Goal: Information Seeking & Learning: Find specific fact

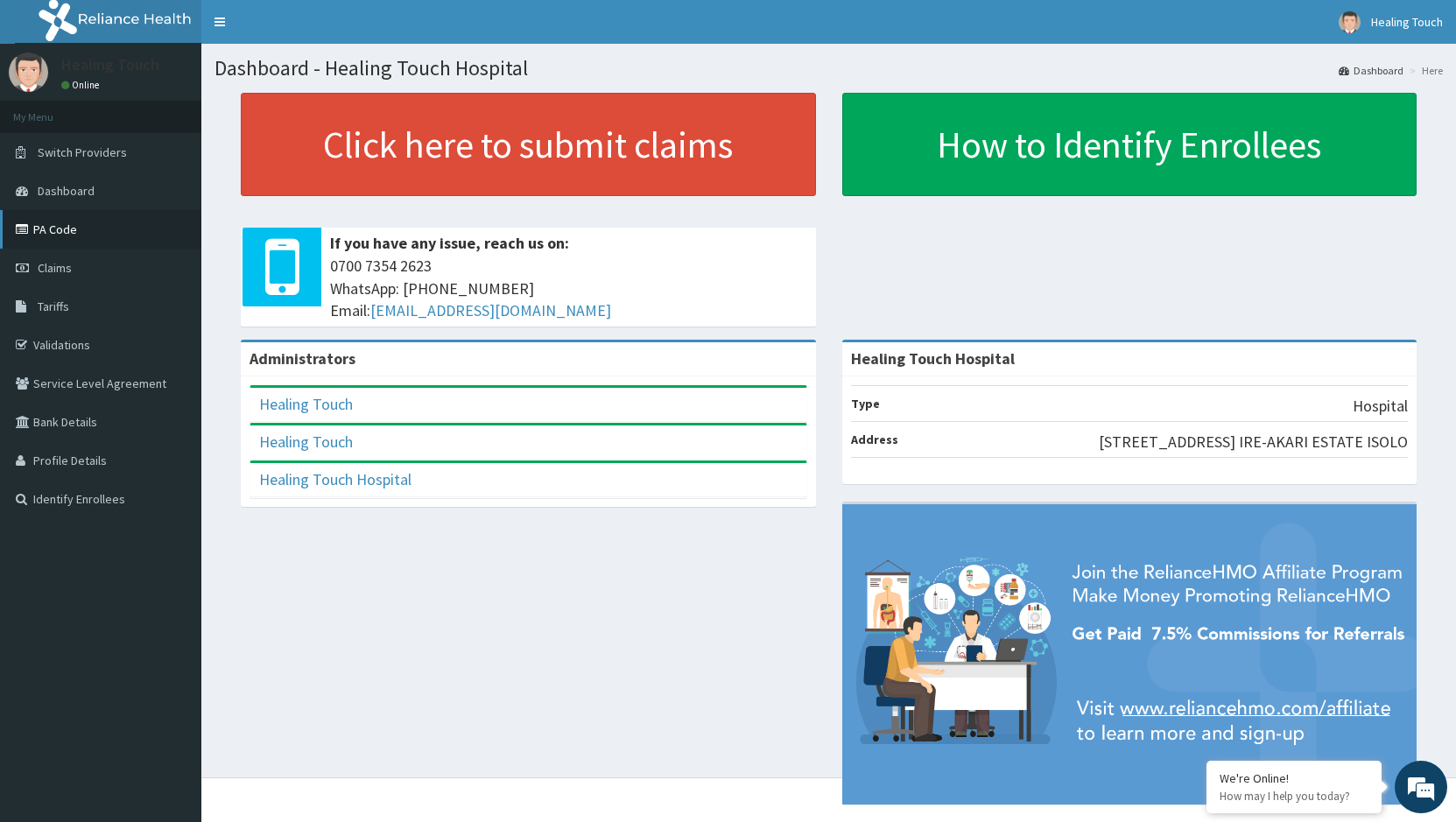
click at [106, 229] on link "PA Code" at bounding box center [101, 230] width 202 height 39
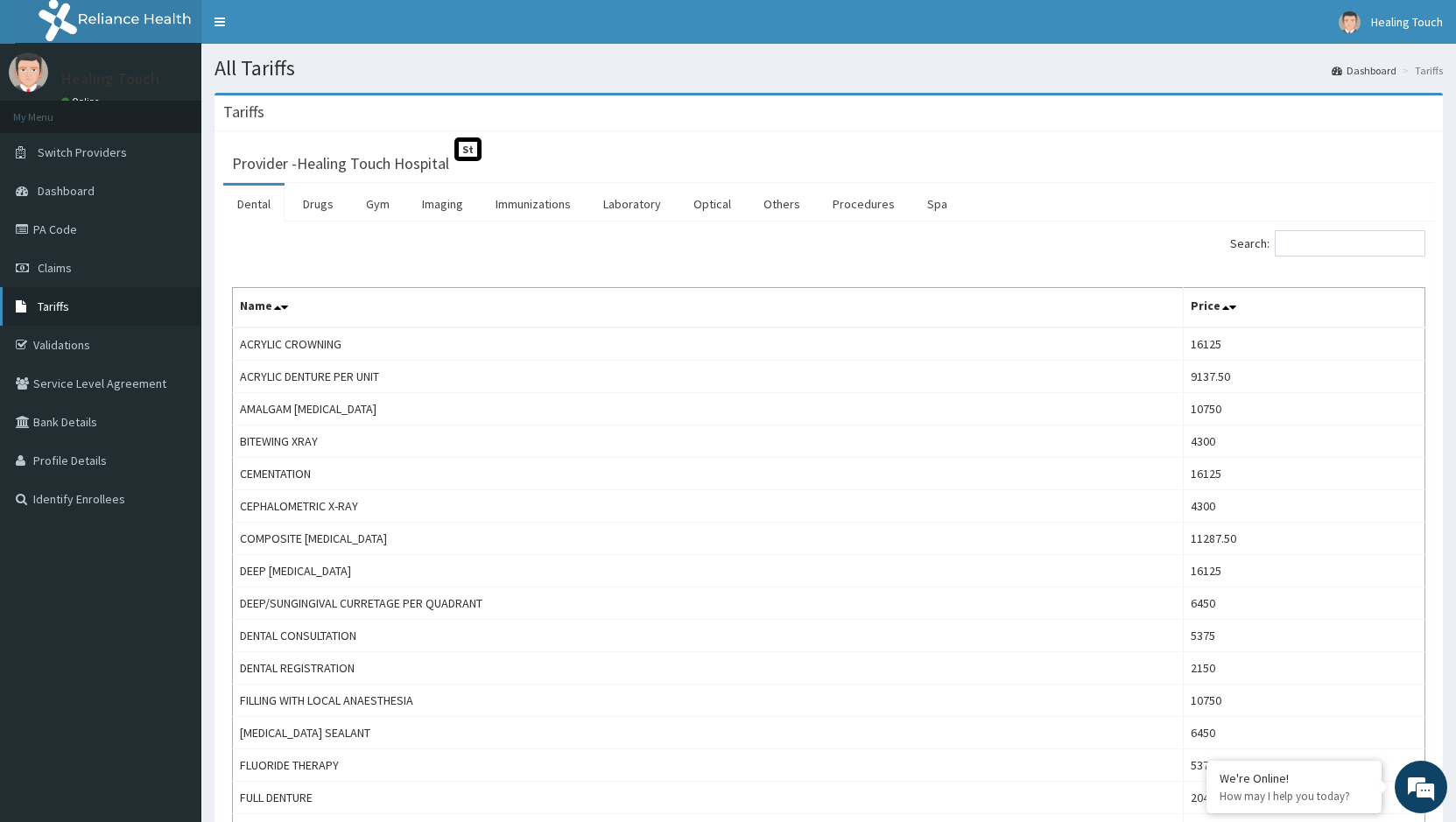
click at [103, 324] on link "Tariffs" at bounding box center [101, 306] width 202 height 39
click at [853, 209] on link "Procedures" at bounding box center [864, 205] width 90 height 37
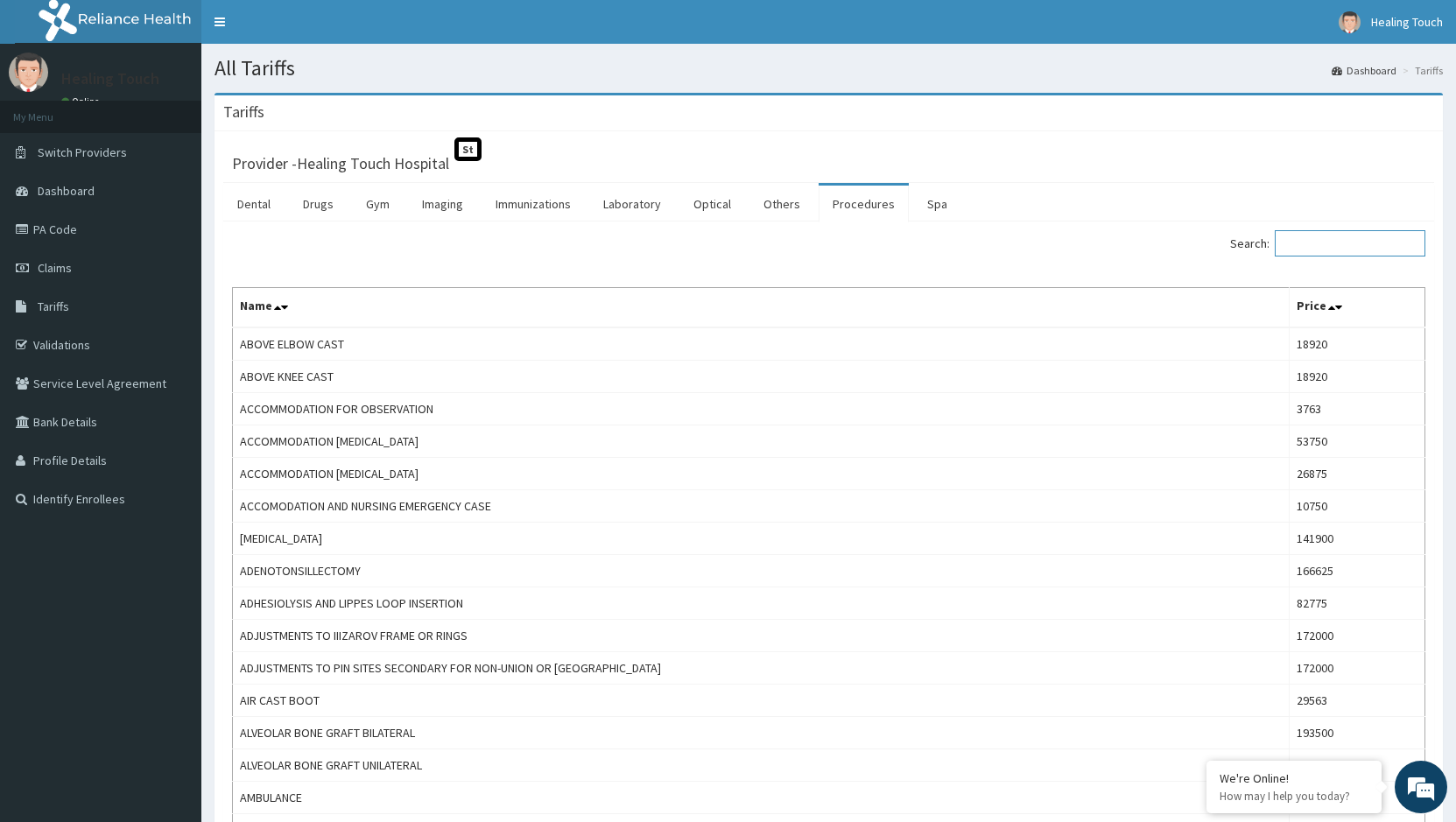
click at [1351, 243] on input "Search:" at bounding box center [1350, 243] width 151 height 26
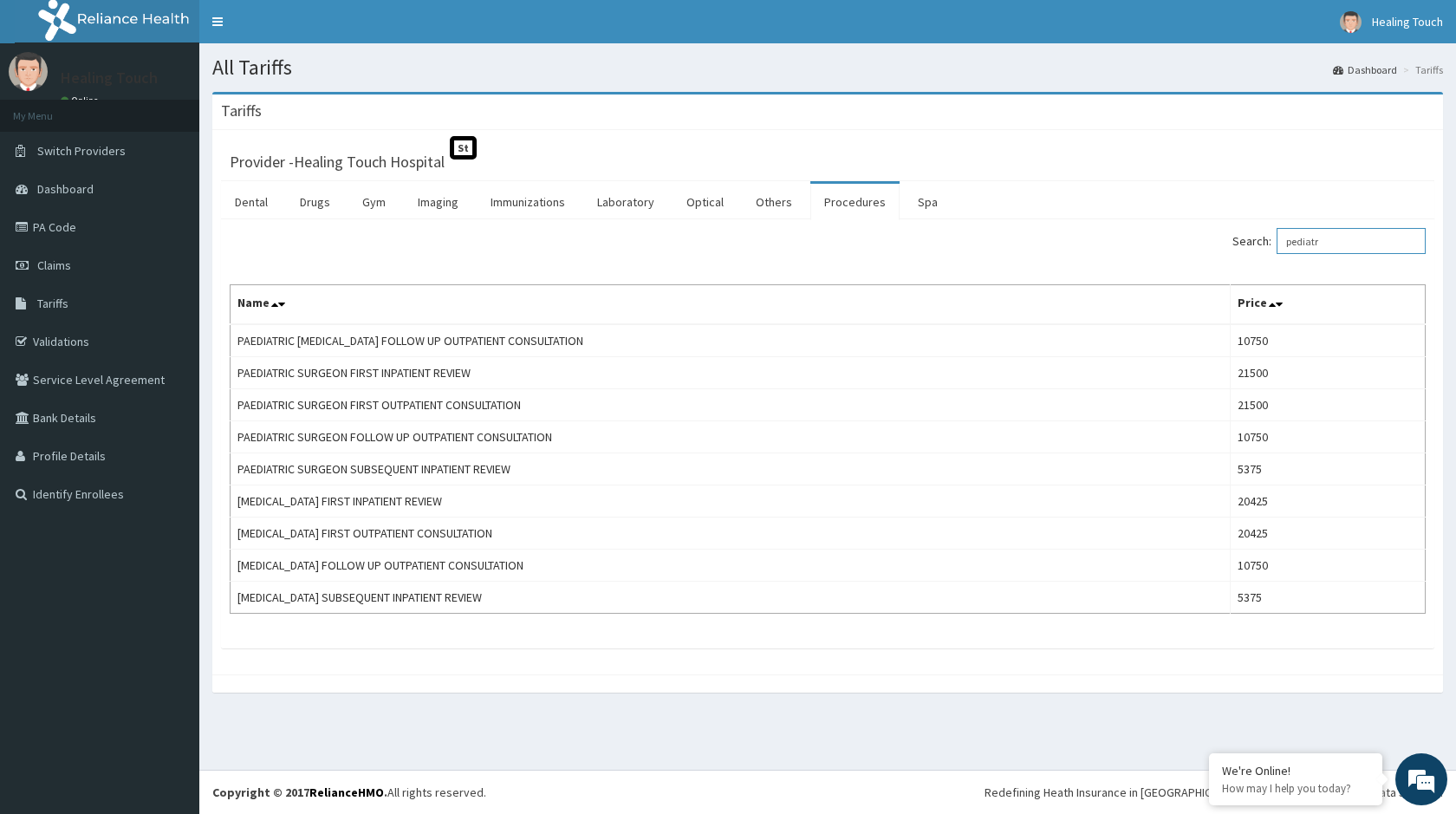
type input "pediatr"
click at [859, 201] on link "Procedures" at bounding box center [855, 203] width 89 height 37
click at [1298, 243] on input "Search:" at bounding box center [1352, 241] width 149 height 26
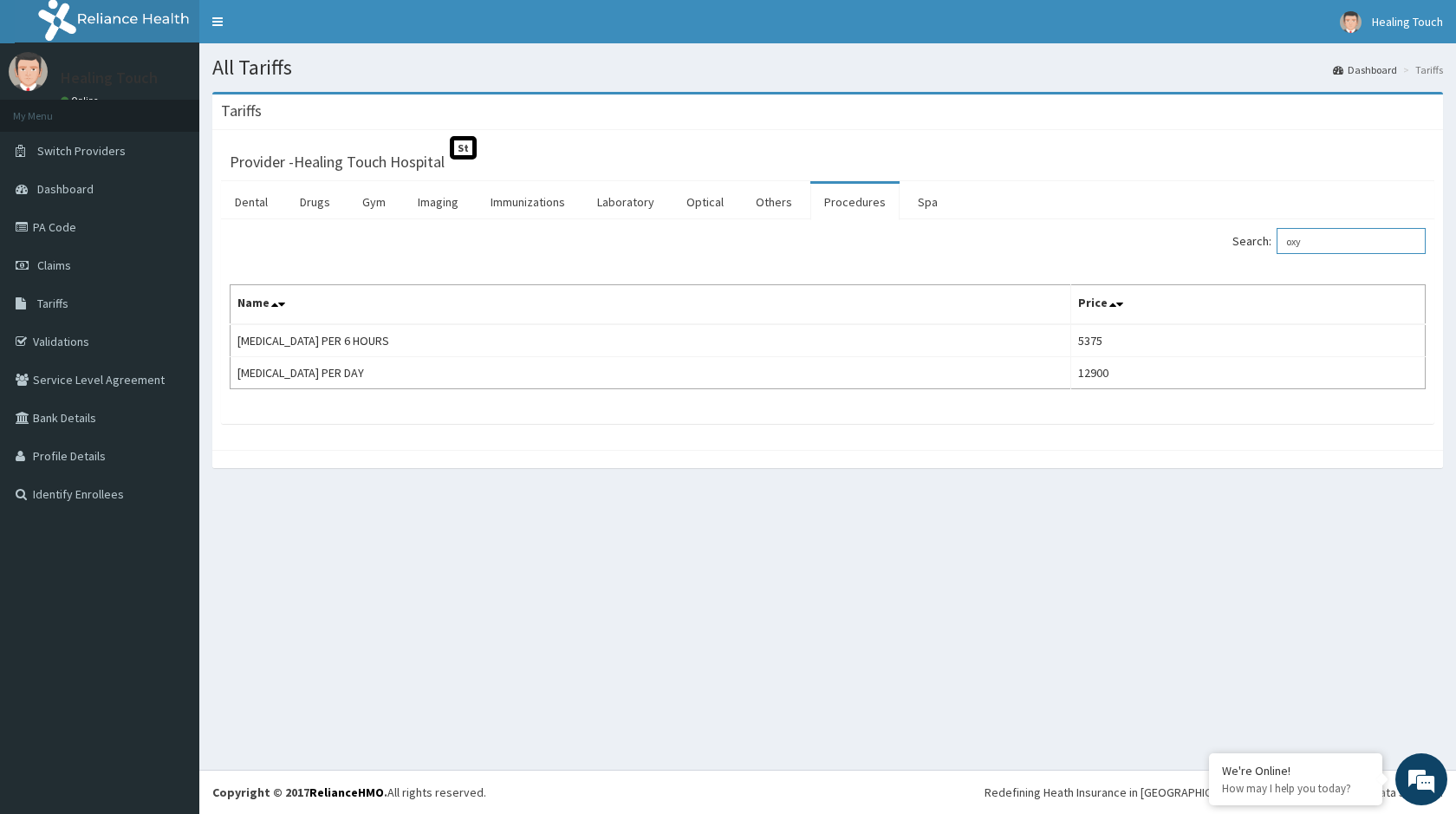
type input "oxy"
click at [1314, 308] on th "Price" at bounding box center [1247, 305] width 355 height 40
click at [1286, 335] on td "5375" at bounding box center [1247, 341] width 355 height 33
click at [65, 233] on link "PA Code" at bounding box center [100, 227] width 200 height 38
